Goal: Subscribe to service/newsletter: Subscribe to service/newsletter

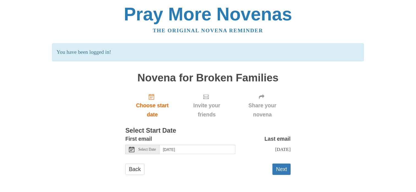
click at [131, 150] on icon at bounding box center [132, 149] width 6 height 6
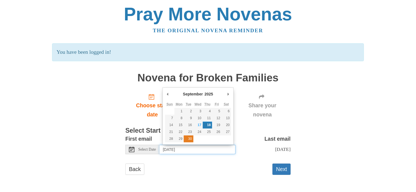
type input "Tuesday, September 30th"
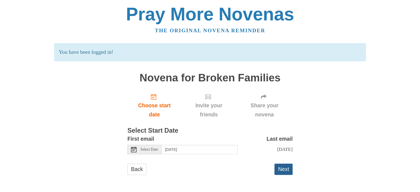
click at [285, 169] on button "Next" at bounding box center [284, 168] width 18 height 11
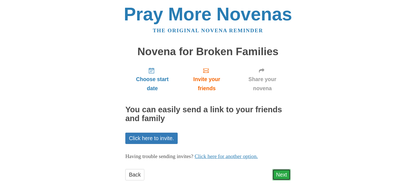
click at [283, 172] on link "Next" at bounding box center [281, 174] width 18 height 11
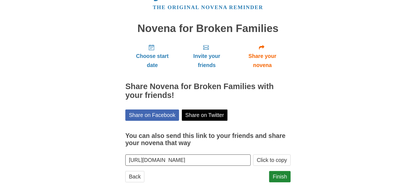
scroll to position [24, 0]
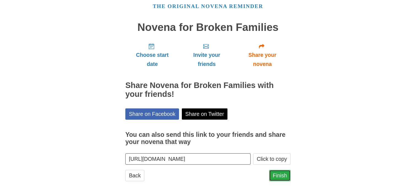
click at [283, 178] on link "Finish" at bounding box center [279, 175] width 21 height 11
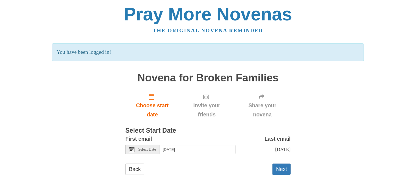
click at [132, 149] on use at bounding box center [132, 149] width 6 height 6
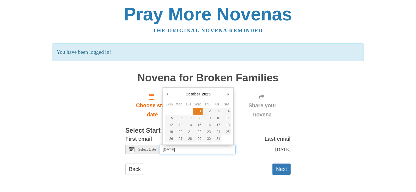
type input "[DATE]"
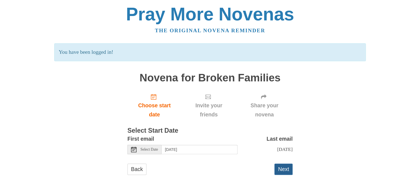
click at [283, 167] on button "Next" at bounding box center [284, 168] width 18 height 11
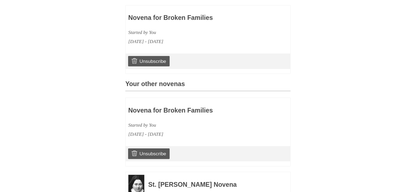
scroll to position [163, 0]
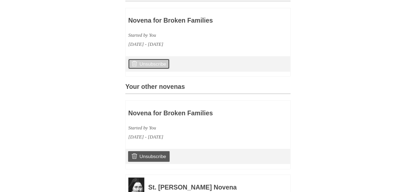
click at [133, 66] on icon at bounding box center [135, 64] width 6 height 6
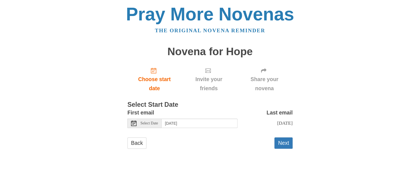
click at [134, 124] on icon at bounding box center [134, 123] width 6 height 6
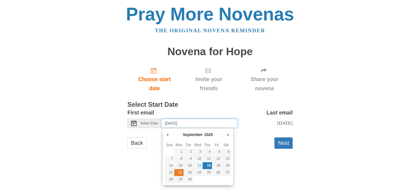
type input "Monday, September 22nd"
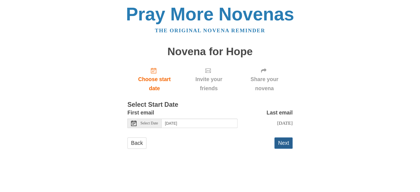
click at [288, 146] on button "Next" at bounding box center [284, 142] width 18 height 11
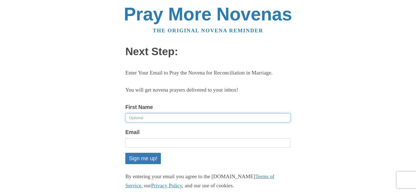
click at [173, 122] on input "First Name" at bounding box center [207, 117] width 165 height 9
type input "Pacella Ijeoma"
type input "[EMAIL_ADDRESS][DOMAIN_NAME]"
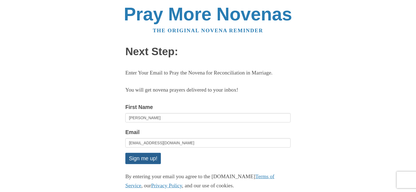
click at [149, 164] on button "Sign me up!" at bounding box center [143, 158] width 36 height 11
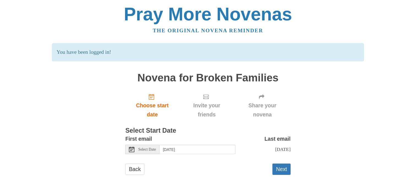
click at [132, 149] on use at bounding box center [132, 149] width 6 height 6
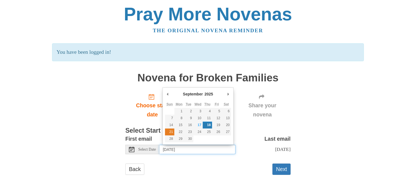
type input "[DATE]"
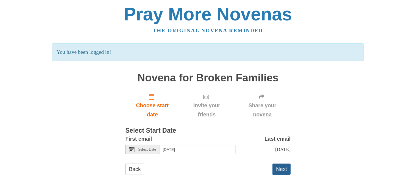
click at [279, 175] on button "Next" at bounding box center [281, 168] width 18 height 11
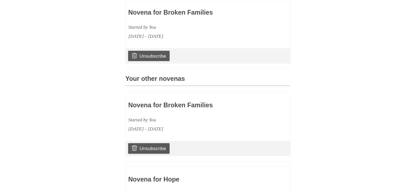
scroll to position [172, 0]
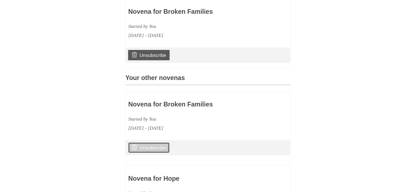
click at [134, 150] on icon at bounding box center [135, 147] width 6 height 6
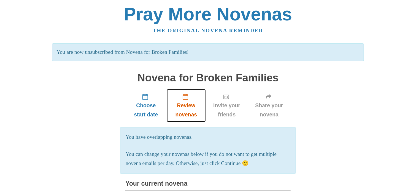
click at [186, 101] on span "Review novenas" at bounding box center [186, 110] width 28 height 18
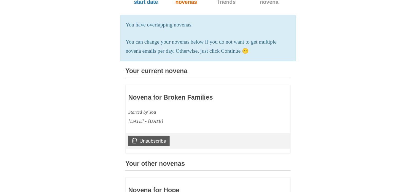
scroll to position [49, 0]
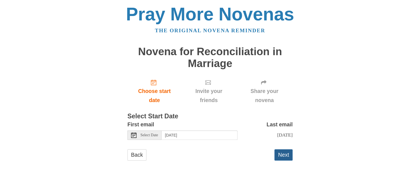
click at [286, 157] on button "Next" at bounding box center [284, 154] width 18 height 11
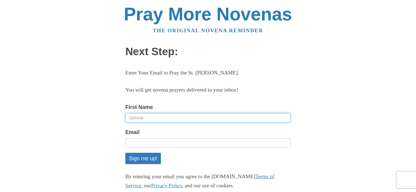
click at [170, 115] on input "First Name" at bounding box center [207, 117] width 165 height 9
type input "Pacella Ijeoma"
type input "pacellaezeamii@gmail.com"
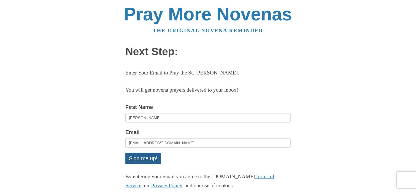
click at [148, 157] on button "Sign me up!" at bounding box center [143, 158] width 36 height 11
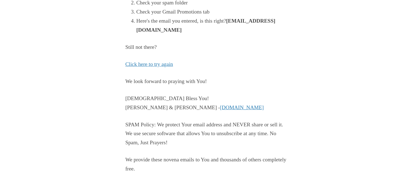
scroll to position [144, 0]
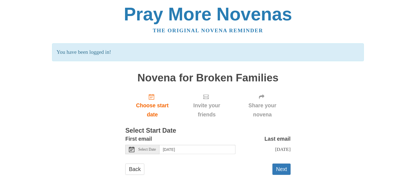
click at [133, 147] on icon at bounding box center [132, 149] width 6 height 6
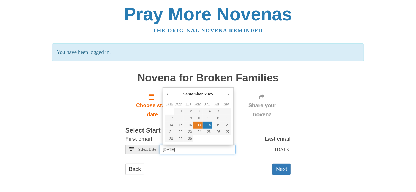
type input "Wednesday, September 17th"
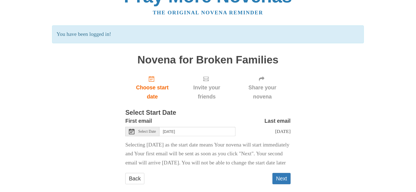
scroll to position [20, 0]
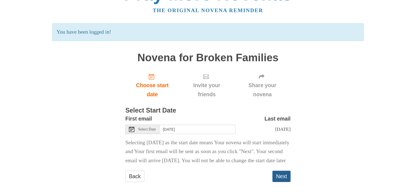
click at [283, 181] on button "Next" at bounding box center [281, 175] width 18 height 11
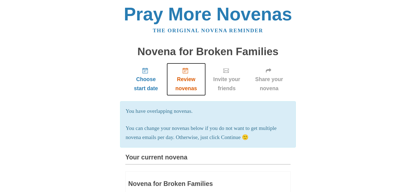
click at [187, 78] on span "Review novenas" at bounding box center [186, 84] width 28 height 18
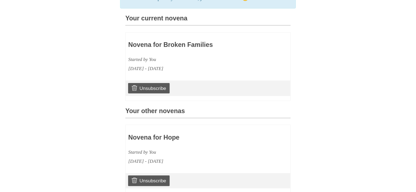
scroll to position [129, 0]
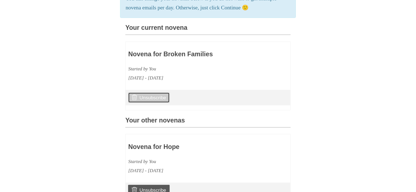
click at [162, 103] on link "Unsubscribe" at bounding box center [149, 97] width 42 height 10
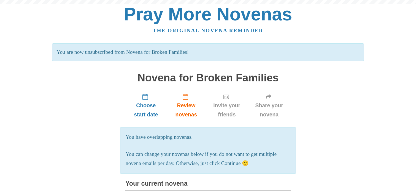
scroll to position [154, 0]
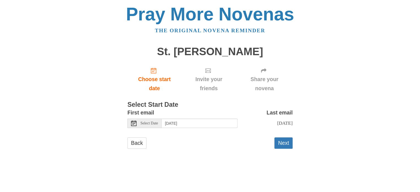
click at [134, 123] on icon at bounding box center [134, 123] width 6 height 6
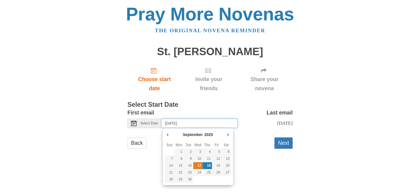
type input "[DATE]"
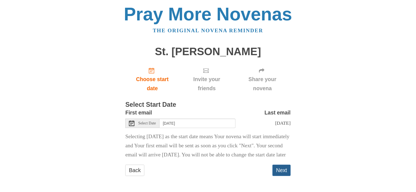
click at [279, 176] on button "Next" at bounding box center [281, 169] width 18 height 11
